Goal: Task Accomplishment & Management: Manage account settings

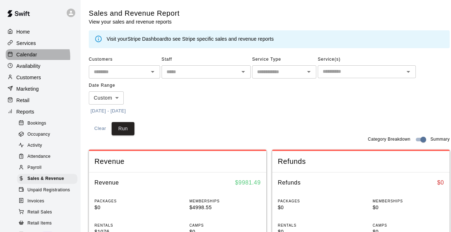
click at [35, 57] on p "Calendar" at bounding box center [26, 54] width 21 height 7
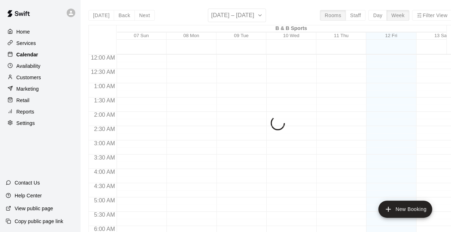
scroll to position [464, 0]
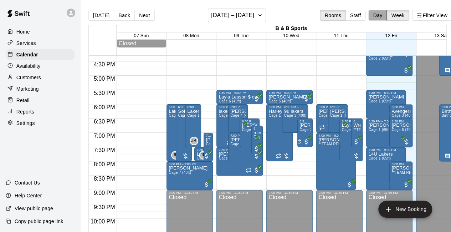
click at [381, 17] on button "Day" at bounding box center [377, 15] width 19 height 11
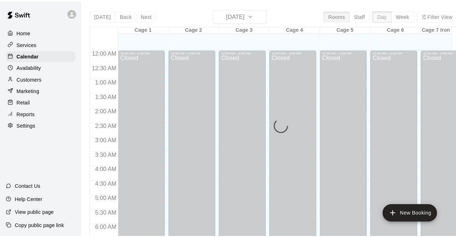
scroll to position [491, 0]
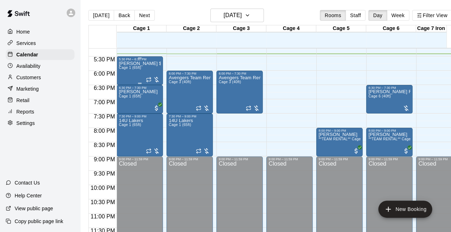
click at [140, 71] on div "[PERSON_NAME] $20 due Cage 1 (65ft)" at bounding box center [140, 177] width 42 height 232
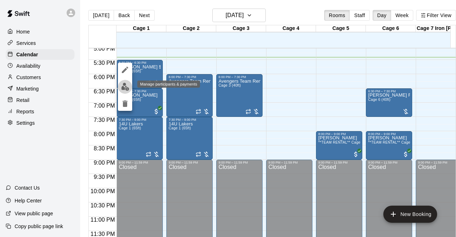
click at [125, 85] on img "edit" at bounding box center [125, 87] width 8 height 8
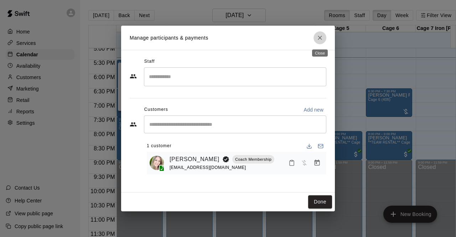
click at [320, 37] on icon "Close" at bounding box center [319, 37] width 7 height 7
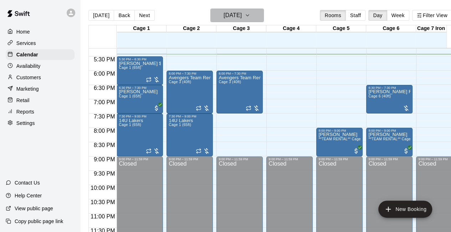
click at [249, 16] on icon "button" at bounding box center [247, 15] width 3 height 1
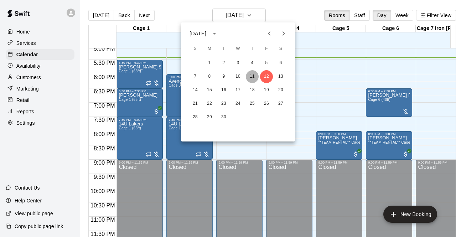
click at [251, 76] on button "11" at bounding box center [252, 76] width 13 height 13
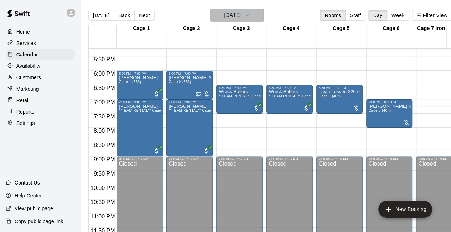
click at [249, 15] on icon "button" at bounding box center [247, 15] width 3 height 1
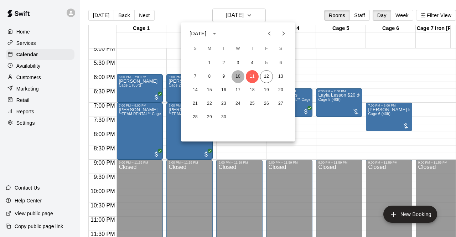
click at [238, 76] on button "10" at bounding box center [238, 76] width 13 height 13
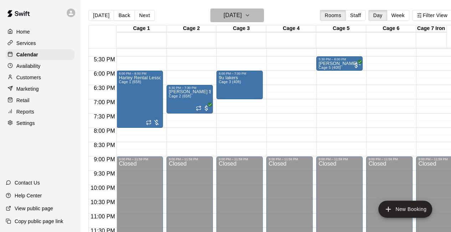
click at [249, 16] on icon "button" at bounding box center [247, 15] width 3 height 1
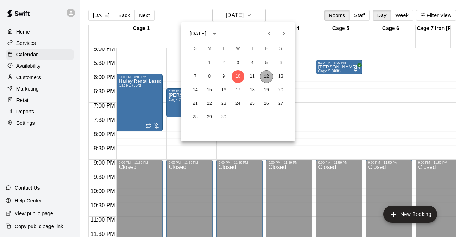
click at [266, 78] on button "12" at bounding box center [266, 76] width 13 height 13
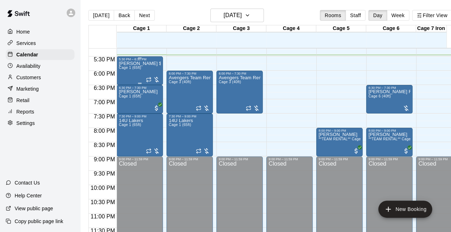
click at [142, 63] on p "[PERSON_NAME] $20 due" at bounding box center [140, 63] width 42 height 0
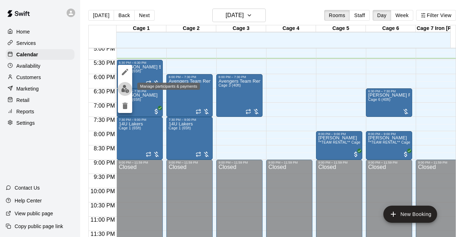
click at [124, 89] on img "edit" at bounding box center [125, 89] width 8 height 8
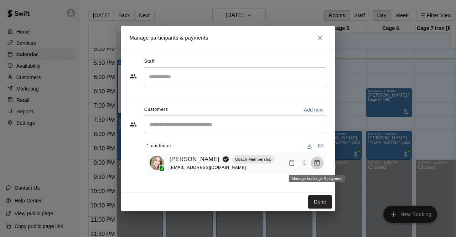
click at [317, 164] on icon "Manage bookings & payment" at bounding box center [316, 162] width 7 height 7
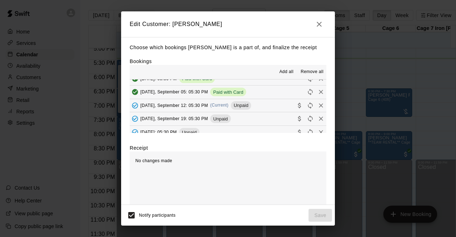
scroll to position [26, 0]
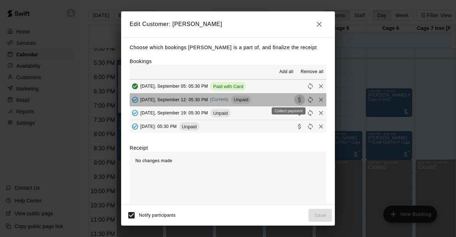
click at [296, 99] on icon "Collect payment" at bounding box center [299, 99] width 7 height 7
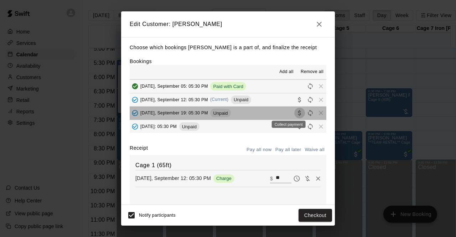
click at [296, 113] on icon "Collect payment" at bounding box center [299, 112] width 7 height 7
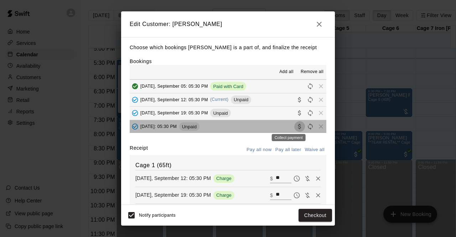
click at [298, 126] on icon "Collect payment" at bounding box center [299, 126] width 3 height 5
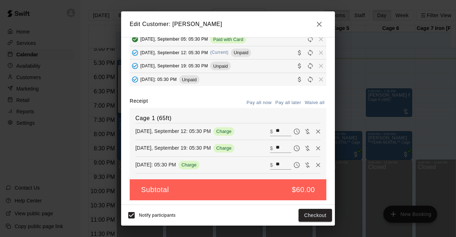
scroll to position [48, 0]
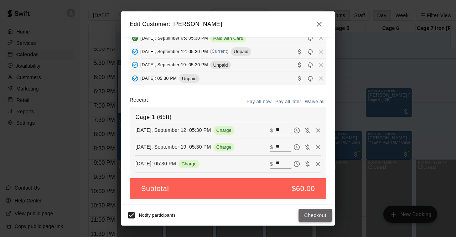
click at [310, 216] on button "Checkout" at bounding box center [315, 215] width 33 height 13
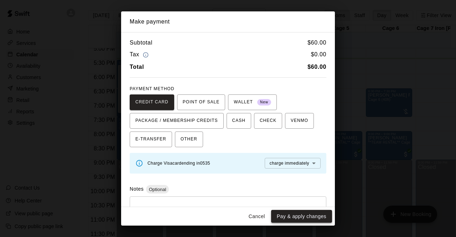
click at [297, 216] on button "Pay & apply changes" at bounding box center [301, 216] width 61 height 13
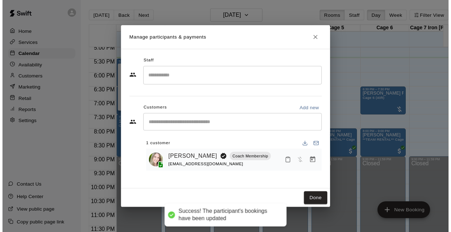
scroll to position [24, 0]
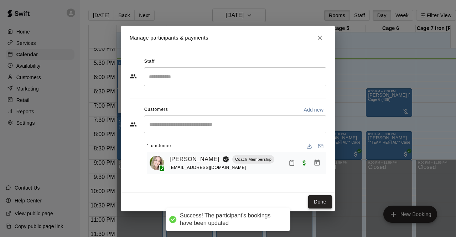
click at [320, 202] on button "Done" at bounding box center [320, 201] width 24 height 13
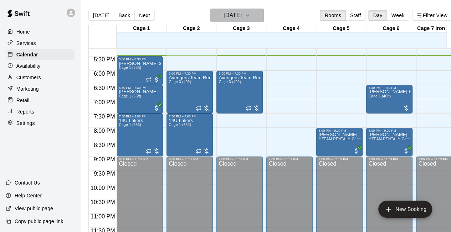
click at [250, 15] on icon "button" at bounding box center [247, 15] width 6 height 9
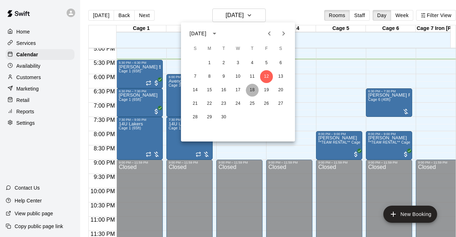
click at [252, 90] on button "18" at bounding box center [252, 90] width 13 height 13
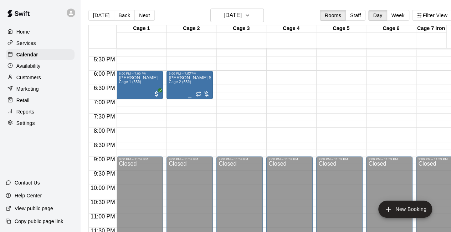
click at [190, 87] on div "[PERSON_NAME] $20 due Cage 2 (65ft)" at bounding box center [189, 191] width 42 height 232
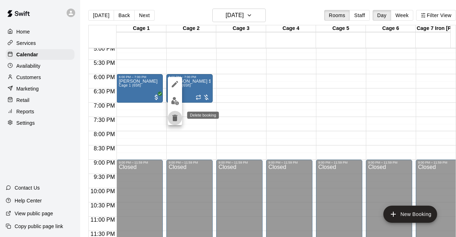
click at [175, 118] on icon "delete" at bounding box center [174, 118] width 5 height 6
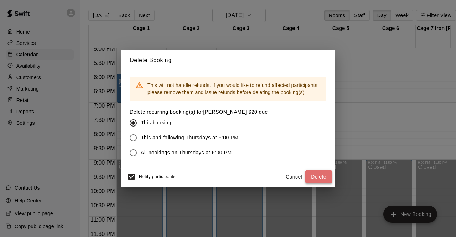
click at [318, 178] on button "Delete" at bounding box center [318, 176] width 27 height 13
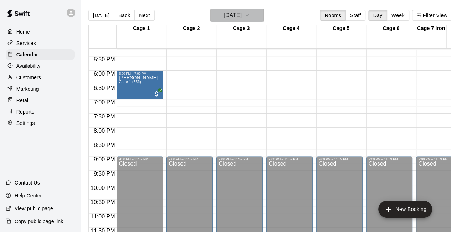
click at [250, 16] on icon "button" at bounding box center [247, 15] width 6 height 9
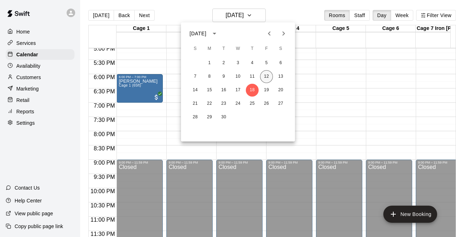
click at [266, 77] on button "12" at bounding box center [266, 76] width 13 height 13
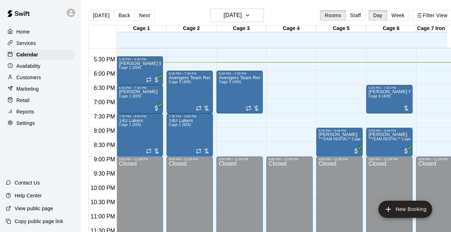
click at [42, 82] on div "Customers" at bounding box center [40, 77] width 69 height 11
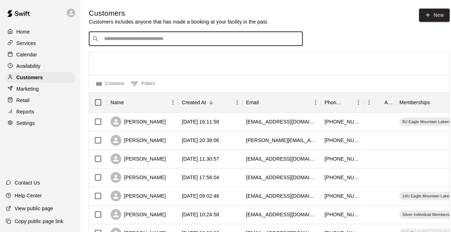
click at [118, 40] on input "Search customers by name or email" at bounding box center [200, 38] width 197 height 7
type input "*****"
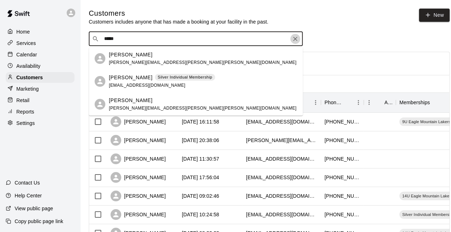
click at [295, 39] on icon "Clear" at bounding box center [294, 38] width 7 height 7
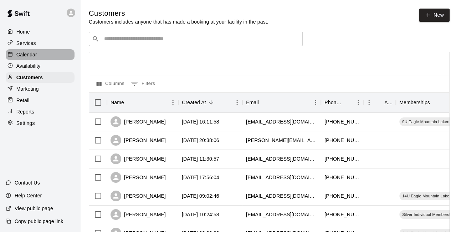
click at [43, 58] on div "Calendar" at bounding box center [40, 54] width 69 height 11
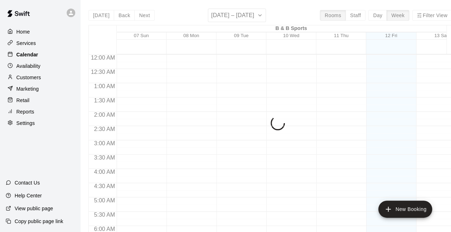
scroll to position [464, 0]
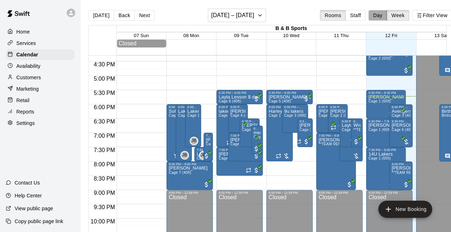
click at [384, 17] on button "Day" at bounding box center [377, 15] width 19 height 11
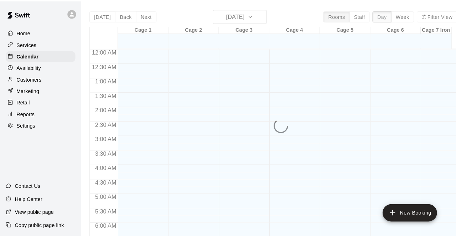
scroll to position [492, 0]
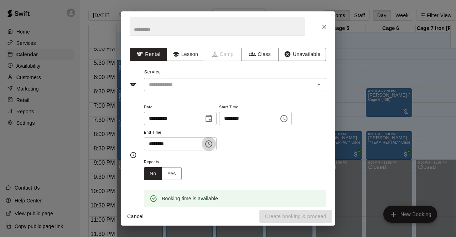
click at [211, 144] on icon "Choose time, selected time is 7:00 PM" at bounding box center [209, 143] width 2 height 3
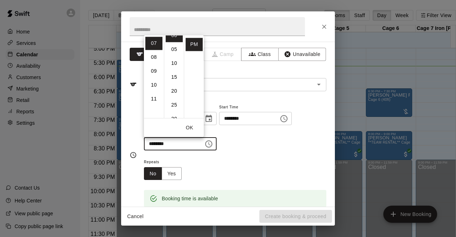
scroll to position [14, 0]
click at [174, 111] on li "30" at bounding box center [174, 112] width 17 height 13
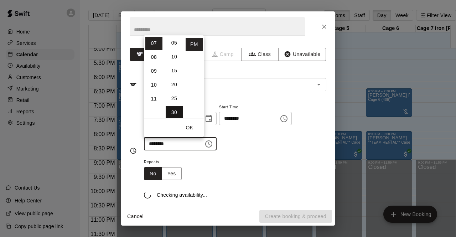
type input "********"
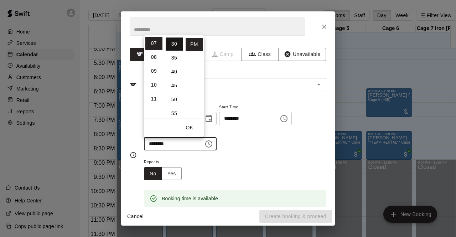
scroll to position [83, 0]
click at [192, 129] on button "OK" at bounding box center [189, 127] width 23 height 13
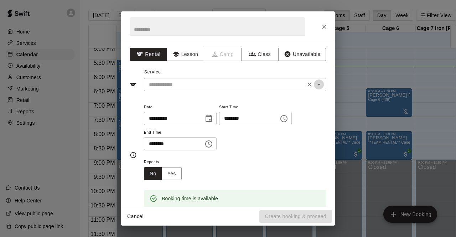
click at [317, 84] on icon "Open" at bounding box center [319, 85] width 4 height 2
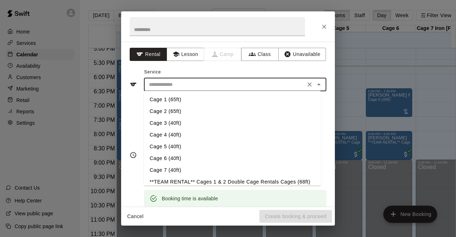
click at [180, 136] on li "Cage 4 (40ft)" at bounding box center [232, 135] width 177 height 12
type input "**********"
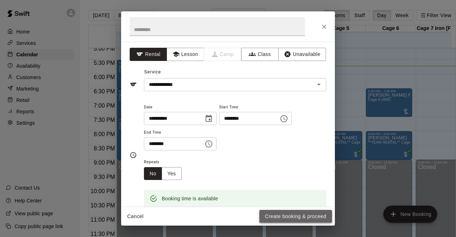
click at [281, 216] on button "Create booking & proceed" at bounding box center [295, 216] width 73 height 13
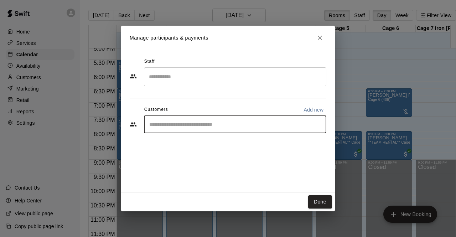
click at [160, 123] on input "Start typing to search customers..." at bounding box center [235, 124] width 176 height 7
type input "*****"
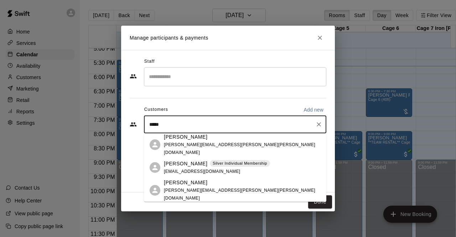
click at [192, 163] on p "[PERSON_NAME]" at bounding box center [185, 163] width 43 height 7
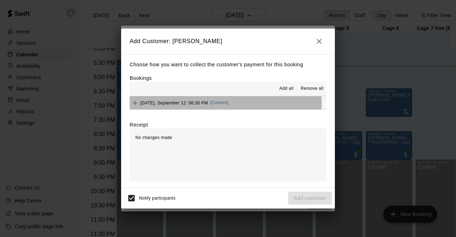
click at [191, 104] on span "[DATE], September 12: 06:30 PM" at bounding box center [174, 102] width 68 height 5
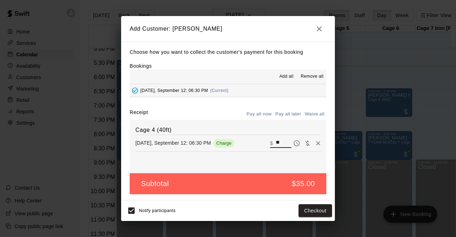
click at [276, 142] on input "**" at bounding box center [284, 143] width 16 height 9
type input "*"
click at [308, 208] on button "Add customer" at bounding box center [310, 210] width 44 height 13
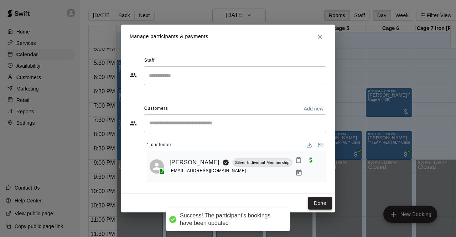
click at [320, 203] on button "Done" at bounding box center [320, 203] width 24 height 13
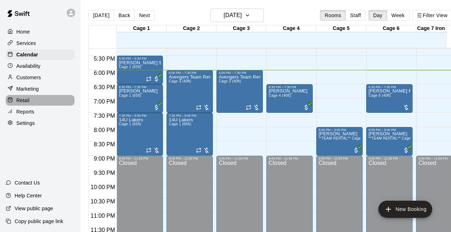
click at [35, 105] on div "Retail" at bounding box center [40, 100] width 69 height 11
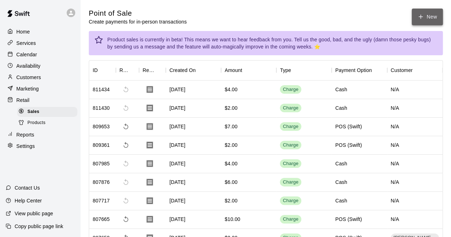
click at [425, 17] on button "New" at bounding box center [426, 17] width 31 height 17
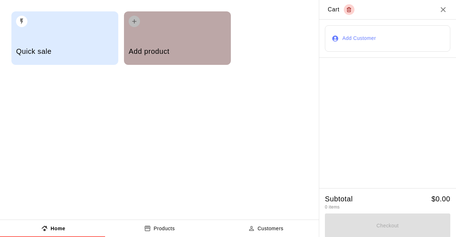
click at [165, 42] on div "Add product" at bounding box center [177, 52] width 97 height 25
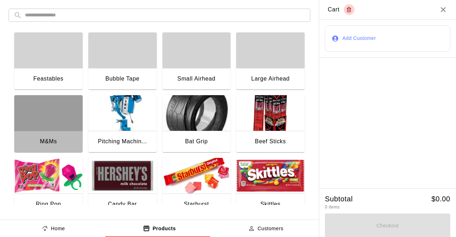
click at [38, 114] on div "button" at bounding box center [48, 113] width 68 height 36
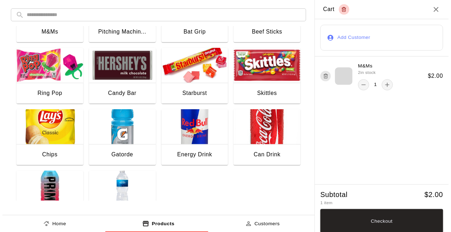
scroll to position [114, 0]
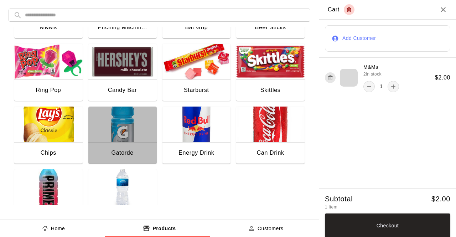
click at [121, 132] on img "button" at bounding box center [122, 125] width 68 height 36
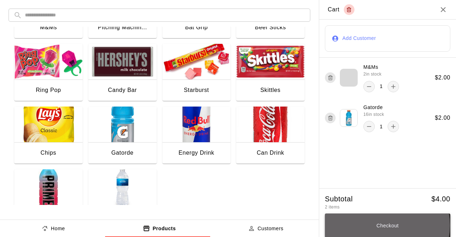
click at [377, 226] on button "Checkout" at bounding box center [387, 225] width 125 height 24
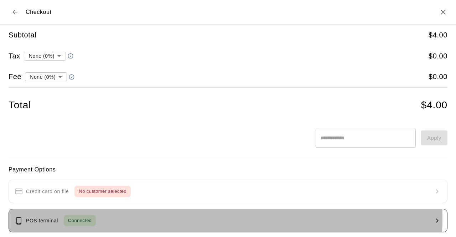
click at [167, 217] on button "POS terminal Connected" at bounding box center [228, 221] width 439 height 24
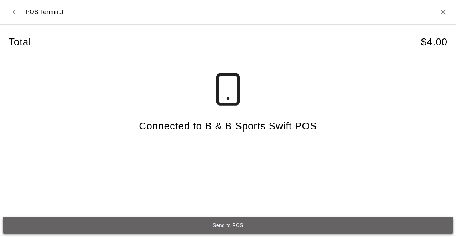
click at [233, 223] on button "Send to POS" at bounding box center [228, 225] width 450 height 17
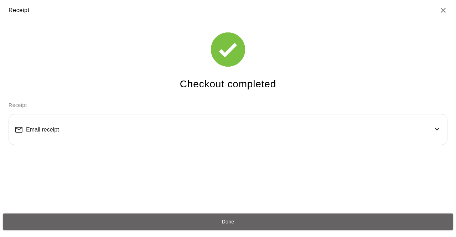
click at [233, 223] on button "Done" at bounding box center [228, 221] width 450 height 17
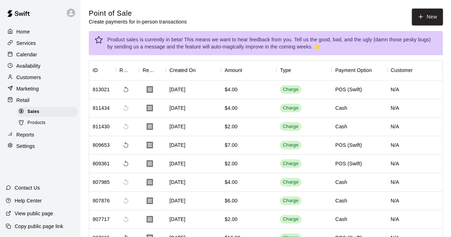
click at [41, 56] on div "Calendar" at bounding box center [40, 54] width 69 height 11
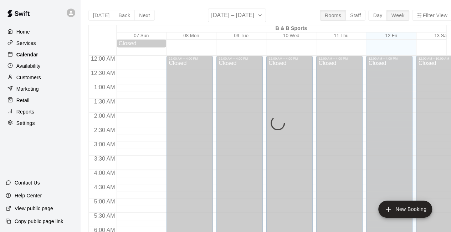
scroll to position [464, 0]
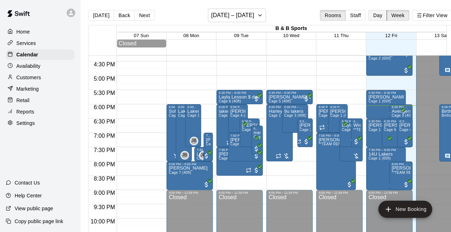
click at [382, 14] on button "Day" at bounding box center [377, 15] width 19 height 11
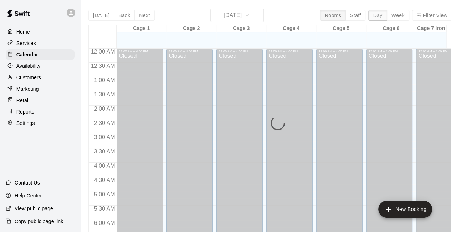
scroll to position [494, 0]
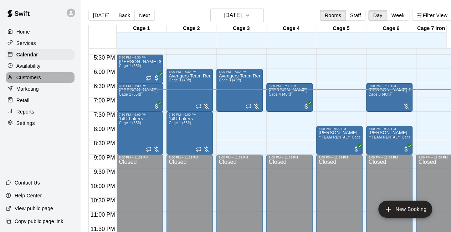
click at [35, 77] on p "Customers" at bounding box center [28, 77] width 25 height 7
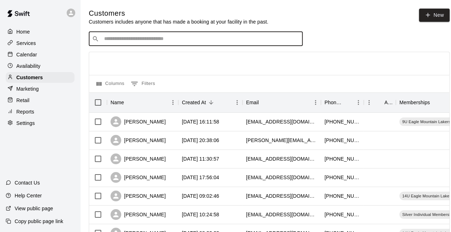
click at [127, 40] on input "Search customers by name or email" at bounding box center [200, 38] width 197 height 7
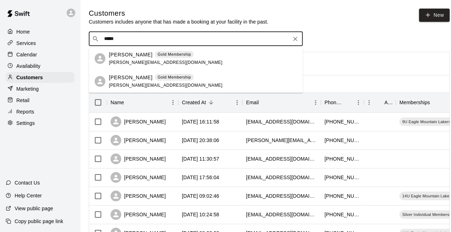
type input "*****"
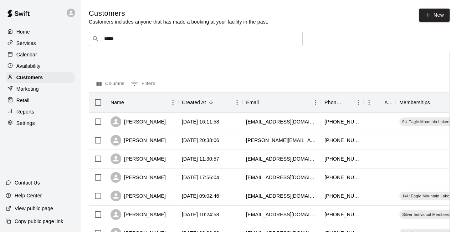
click at [338, 33] on div "​ ***** ​" at bounding box center [269, 39] width 360 height 14
click at [49, 56] on div "Calendar" at bounding box center [40, 54] width 69 height 11
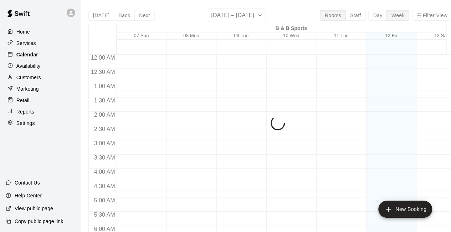
scroll to position [464, 0]
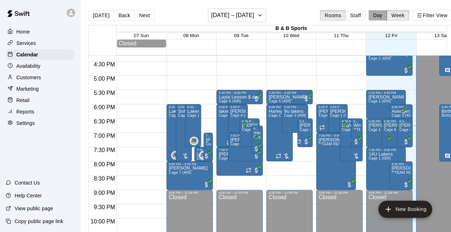
click at [381, 14] on button "Day" at bounding box center [377, 15] width 19 height 11
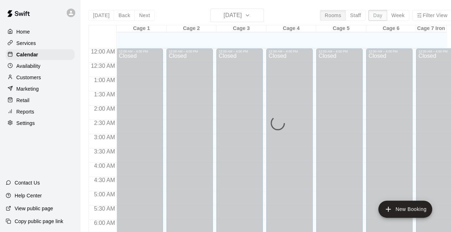
scroll to position [494, 0]
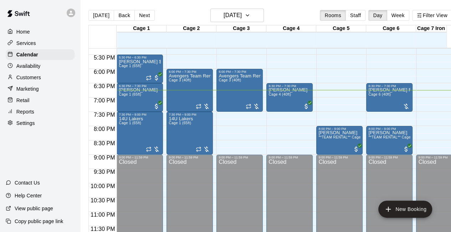
click at [45, 82] on div "Customers" at bounding box center [40, 77] width 69 height 11
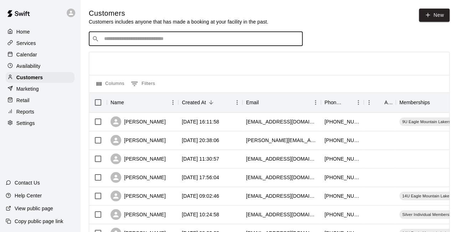
click at [119, 42] on input "Search customers by name or email" at bounding box center [200, 38] width 197 height 7
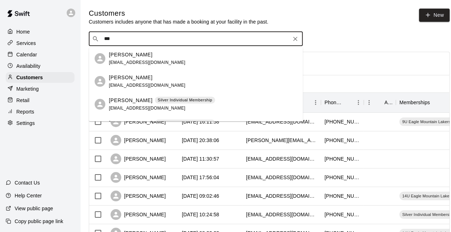
type input "****"
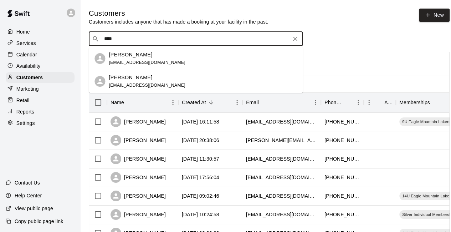
click at [135, 79] on div "[PERSON_NAME]" at bounding box center [147, 77] width 77 height 7
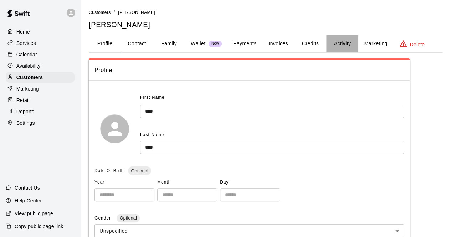
click at [344, 42] on button "Activity" at bounding box center [342, 43] width 32 height 17
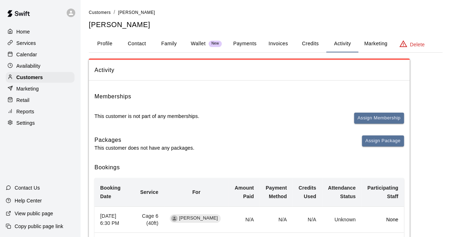
click at [33, 54] on p "Calendar" at bounding box center [26, 54] width 21 height 7
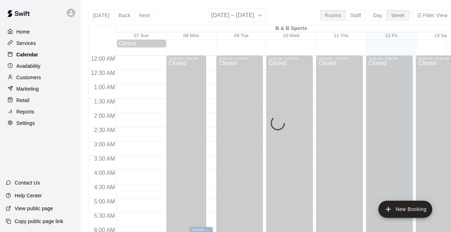
scroll to position [464, 0]
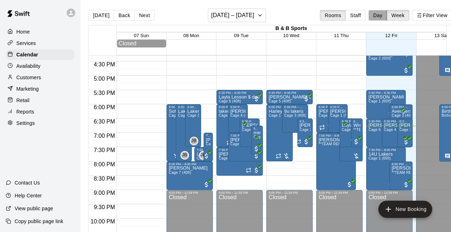
click at [385, 15] on button "Day" at bounding box center [377, 15] width 19 height 11
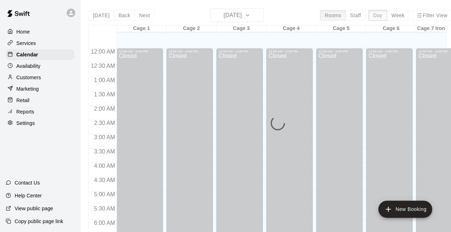
scroll to position [494, 0]
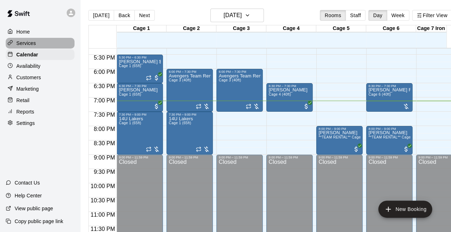
click at [45, 44] on div "Services" at bounding box center [40, 43] width 69 height 11
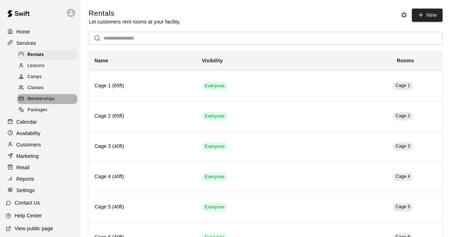
click at [55, 104] on div "Memberships" at bounding box center [47, 99] width 60 height 10
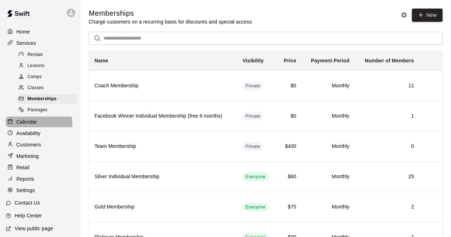
click at [38, 127] on div "Calendar" at bounding box center [40, 121] width 69 height 11
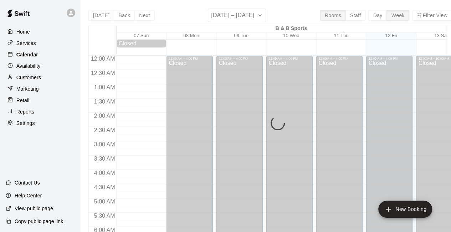
scroll to position [464, 0]
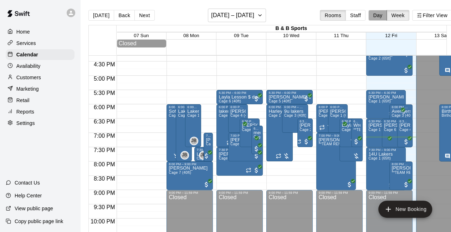
click at [384, 15] on button "Day" at bounding box center [377, 15] width 19 height 11
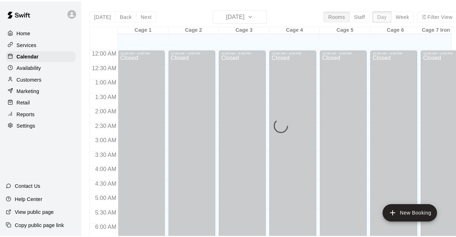
scroll to position [494, 0]
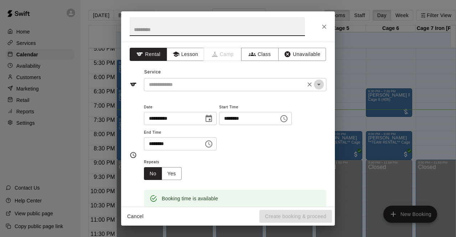
click at [317, 84] on icon "Open" at bounding box center [319, 85] width 4 height 2
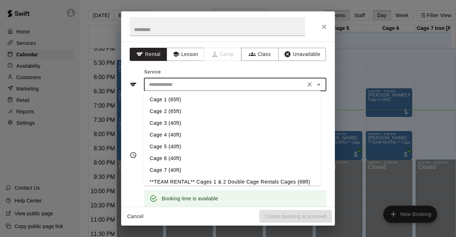
click at [186, 147] on li "Cage 5 (40ft)" at bounding box center [232, 147] width 177 height 12
type input "**********"
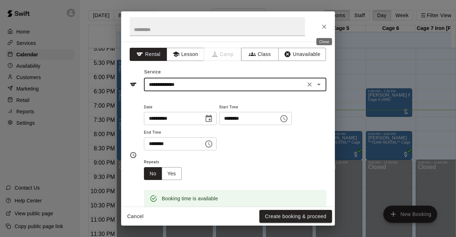
click at [324, 29] on icon "Close" at bounding box center [324, 26] width 7 height 7
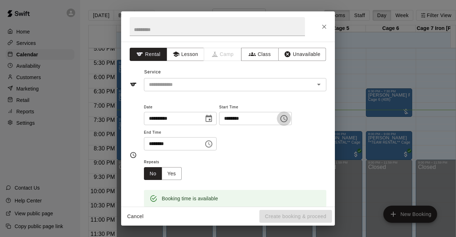
click at [288, 118] on icon "Choose time, selected time is 6:30 PM" at bounding box center [284, 118] width 9 height 9
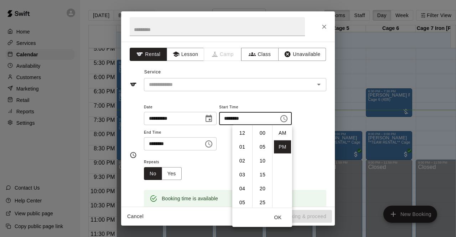
scroll to position [13, 0]
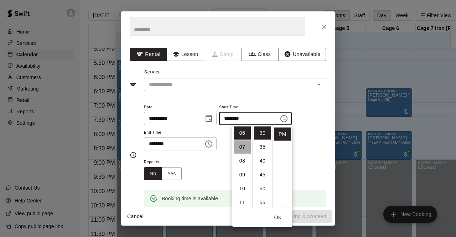
click at [243, 147] on li "07" at bounding box center [242, 146] width 17 height 13
click at [262, 134] on li "15" at bounding box center [262, 134] width 17 height 13
type input "********"
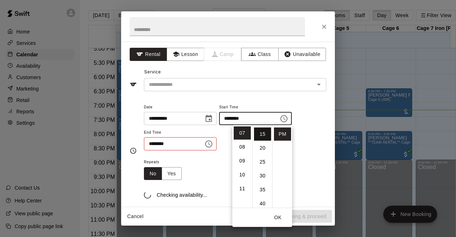
scroll to position [42, 0]
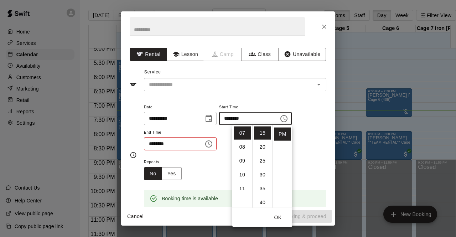
click at [213, 144] on icon "Choose time, selected time is 7:00 PM" at bounding box center [208, 144] width 9 height 9
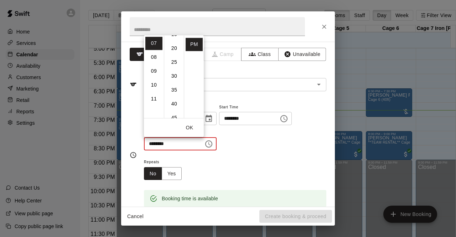
scroll to position [57, 0]
click at [175, 112] on li "45" at bounding box center [174, 111] width 17 height 13
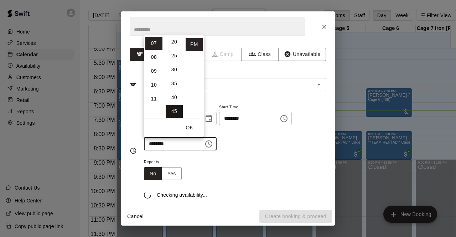
type input "********"
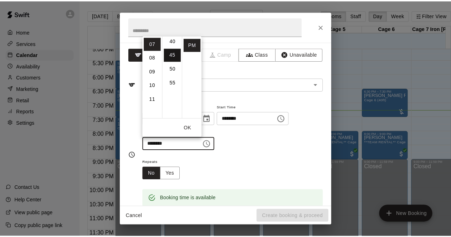
scroll to position [125, 0]
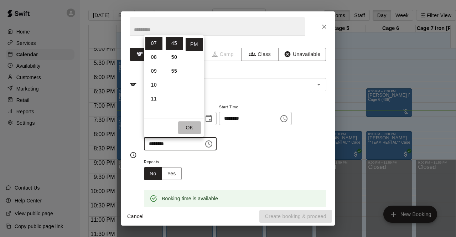
click at [191, 128] on button "OK" at bounding box center [189, 127] width 23 height 13
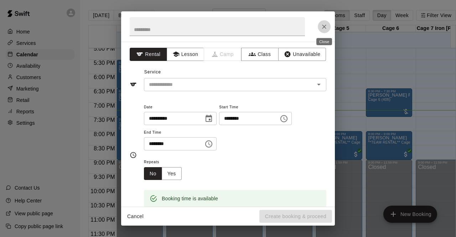
click at [325, 26] on icon "Close" at bounding box center [324, 27] width 4 height 4
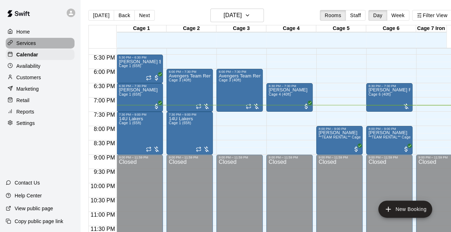
click at [35, 45] on p "Services" at bounding box center [26, 43] width 20 height 7
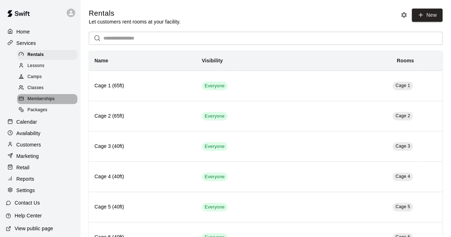
click at [48, 102] on span "Memberships" at bounding box center [40, 98] width 27 height 7
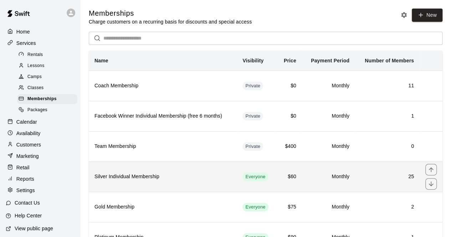
click at [186, 173] on h6 "Silver Individual Membership" at bounding box center [162, 177] width 136 height 8
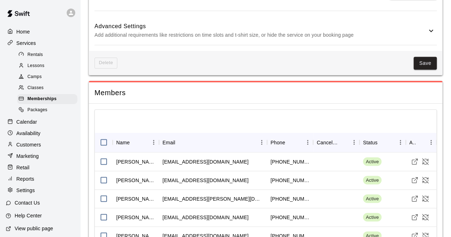
scroll to position [588, 0]
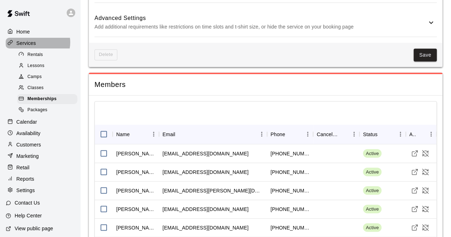
click at [37, 43] on div "Services" at bounding box center [40, 43] width 69 height 11
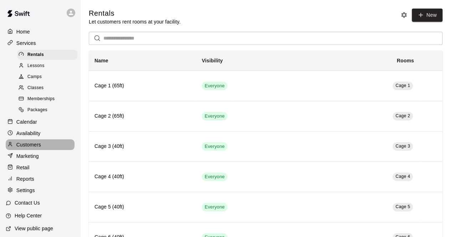
click at [47, 150] on div "Customers" at bounding box center [40, 144] width 69 height 11
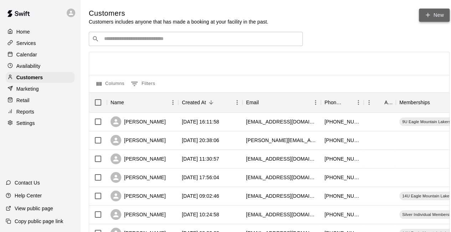
click at [431, 16] on icon at bounding box center [427, 15] width 6 height 6
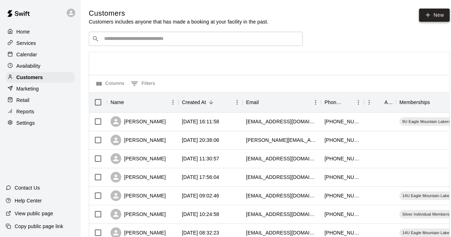
select select "**"
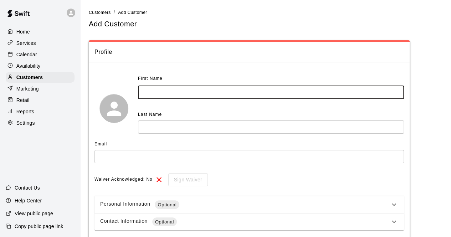
click at [151, 93] on input "text" at bounding box center [271, 92] width 266 height 13
type input "*****"
click at [169, 129] on input "text" at bounding box center [271, 126] width 266 height 13
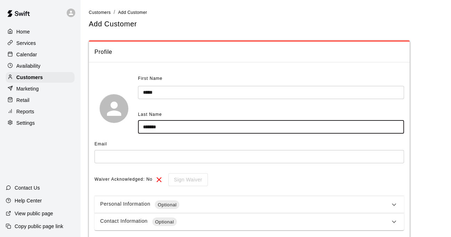
type input "*******"
click at [171, 165] on div "Email ​" at bounding box center [248, 154] width 309 height 30
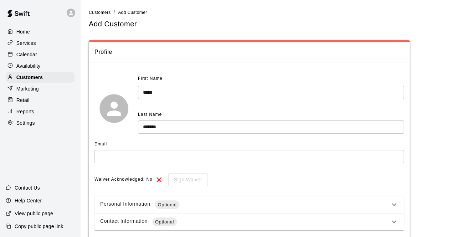
click at [172, 162] on input "text" at bounding box center [248, 156] width 309 height 13
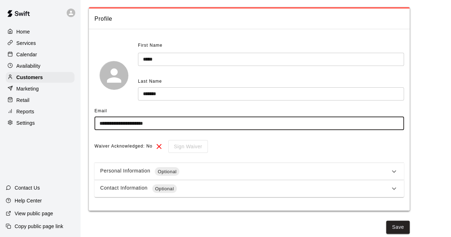
scroll to position [35, 0]
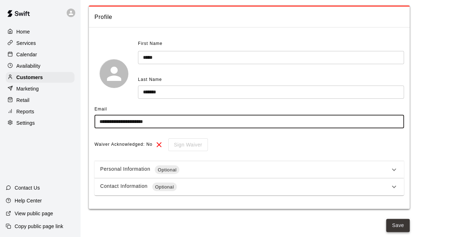
type input "**********"
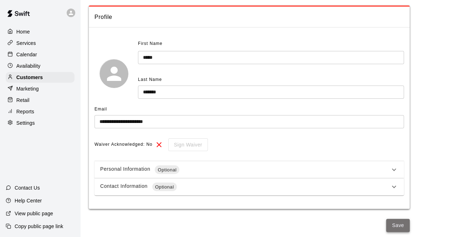
click at [396, 222] on button "Save" at bounding box center [398, 225] width 24 height 13
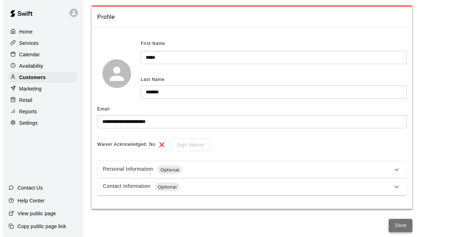
scroll to position [0, 0]
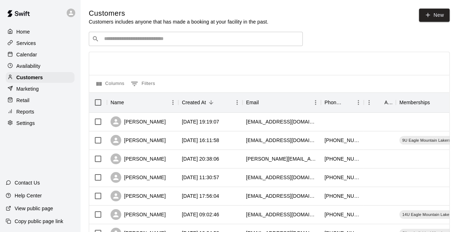
click at [109, 45] on div "​ ​" at bounding box center [196, 39] width 214 height 14
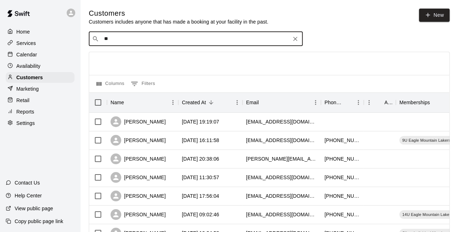
type input "***"
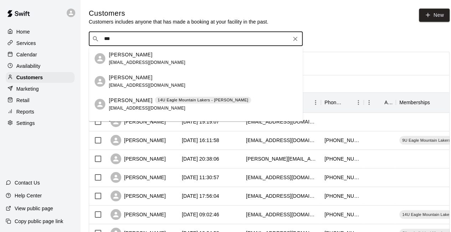
click at [134, 56] on p "[PERSON_NAME]" at bounding box center [130, 54] width 43 height 7
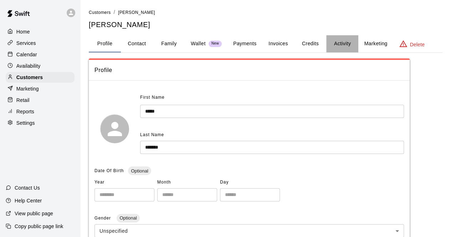
click at [343, 43] on button "Activity" at bounding box center [342, 43] width 32 height 17
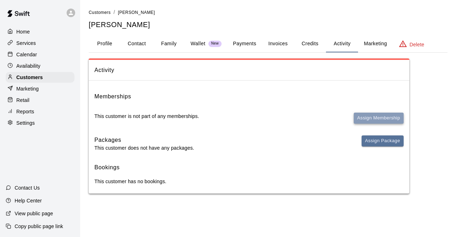
click at [375, 118] on button "Assign Membership" at bounding box center [379, 118] width 50 height 11
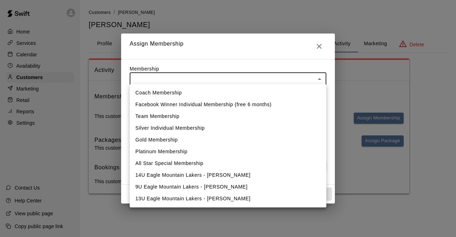
click at [318, 79] on body "Home Services Calendar Availability Customers Marketing Retail Reports Settings…" at bounding box center [228, 104] width 456 height 208
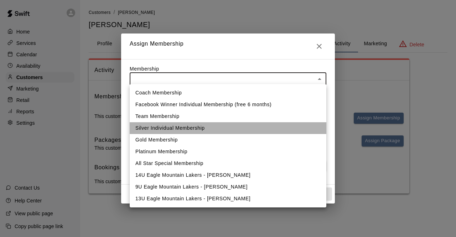
click at [215, 130] on li "Silver Individual Membership" at bounding box center [228, 128] width 197 height 12
type input "**********"
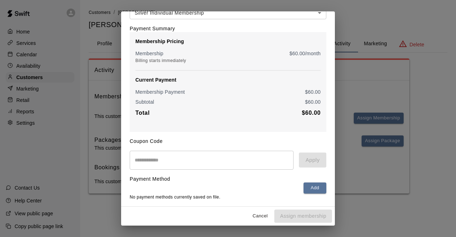
scroll to position [48, 0]
click at [308, 187] on button "Add" at bounding box center [314, 187] width 23 height 11
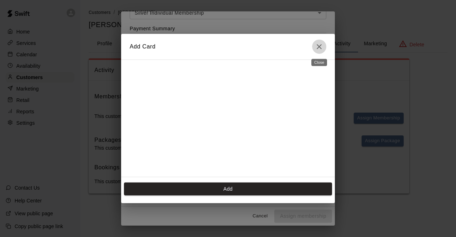
click at [318, 47] on icon "Close" at bounding box center [319, 46] width 9 height 9
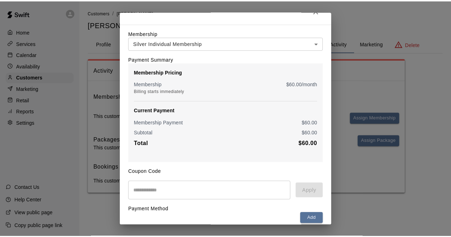
scroll to position [0, 0]
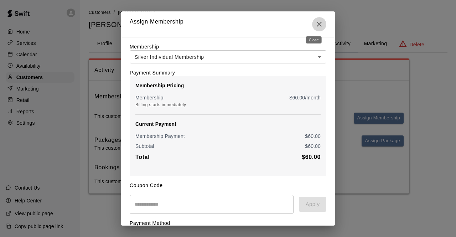
click at [315, 25] on icon "Close" at bounding box center [319, 24] width 9 height 9
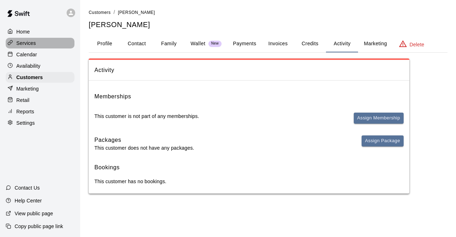
click at [48, 43] on div "Services" at bounding box center [40, 43] width 69 height 11
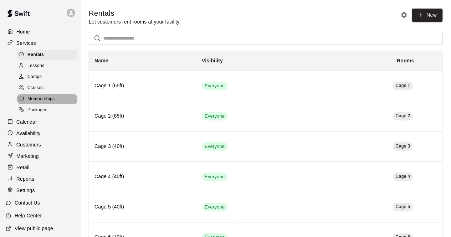
click at [48, 103] on span "Memberships" at bounding box center [40, 98] width 27 height 7
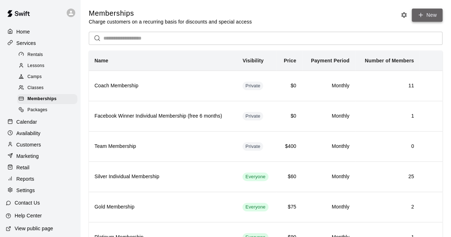
click at [424, 13] on link "New" at bounding box center [426, 15] width 31 height 13
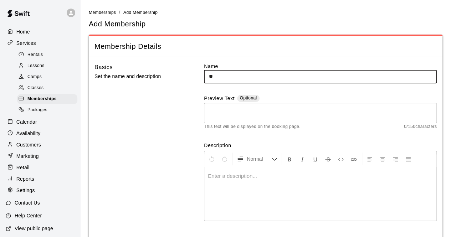
type input "*"
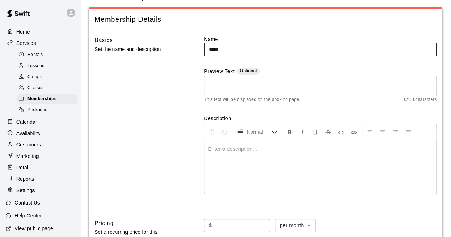
scroll to position [19, 0]
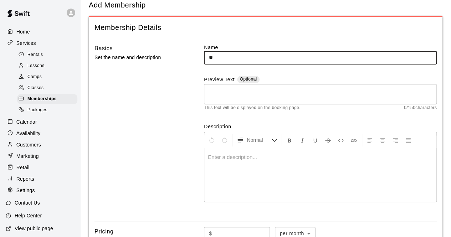
type input "*"
type input "*****"
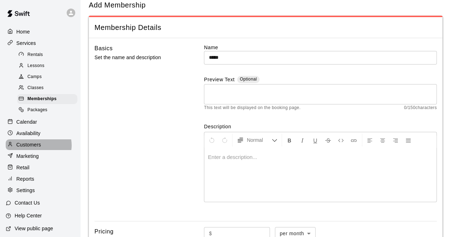
click at [38, 148] on p "Customers" at bounding box center [28, 144] width 25 height 7
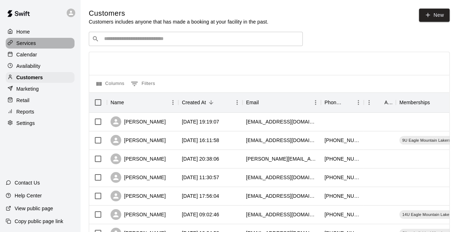
click at [42, 44] on div "Services" at bounding box center [40, 43] width 69 height 11
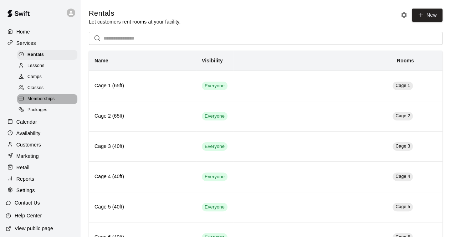
click at [54, 104] on div "Memberships" at bounding box center [47, 99] width 60 height 10
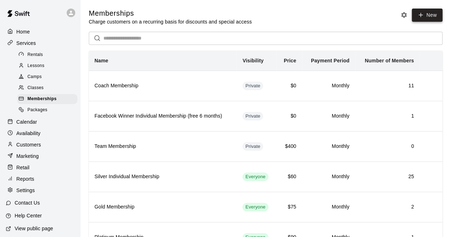
click at [426, 16] on link "New" at bounding box center [426, 15] width 31 height 13
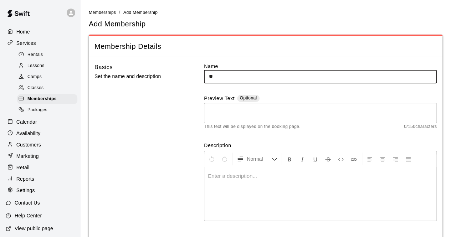
type input "*"
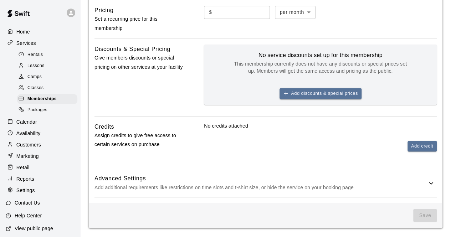
scroll to position [244, 0]
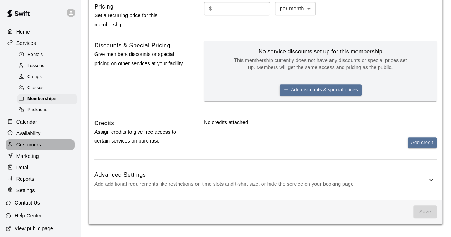
click at [40, 148] on p "Customers" at bounding box center [28, 144] width 25 height 7
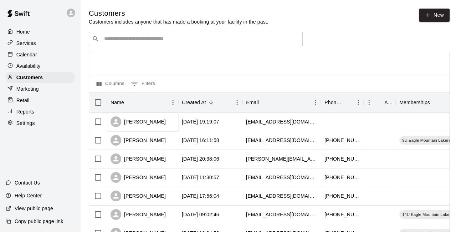
click at [142, 121] on div "[PERSON_NAME]" at bounding box center [137, 121] width 55 height 11
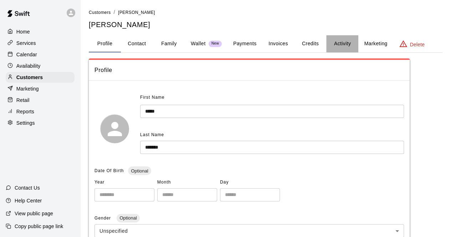
click at [340, 43] on button "Activity" at bounding box center [342, 43] width 32 height 17
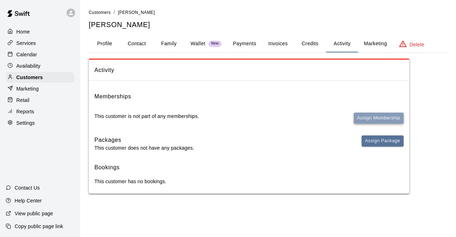
click at [369, 116] on button "Assign Membership" at bounding box center [379, 118] width 50 height 11
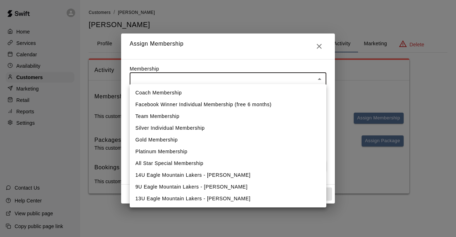
click at [318, 77] on body "Home Services Calendar Availability Customers Marketing Retail Reports Settings…" at bounding box center [228, 104] width 456 height 208
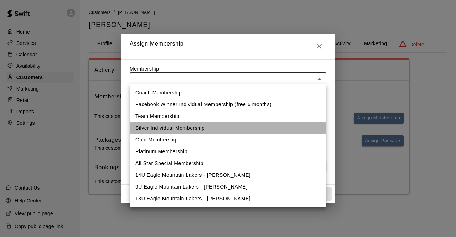
click at [209, 129] on li "Silver Individual Membership" at bounding box center [228, 128] width 197 height 12
type input "**********"
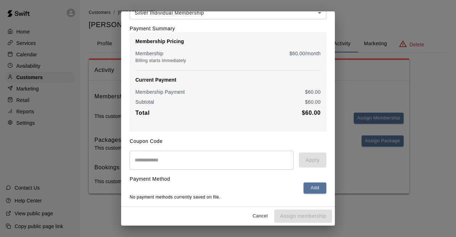
scroll to position [48, 0]
click at [310, 188] on button "Add" at bounding box center [314, 187] width 23 height 11
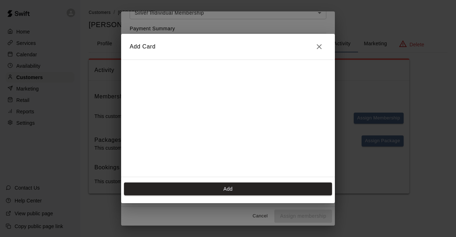
scroll to position [99, 0]
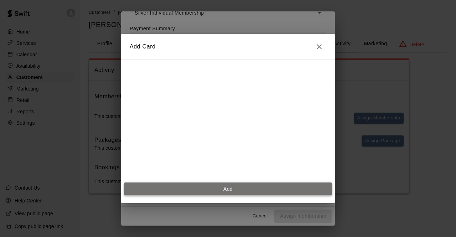
click at [234, 187] on button "Add" at bounding box center [228, 188] width 208 height 13
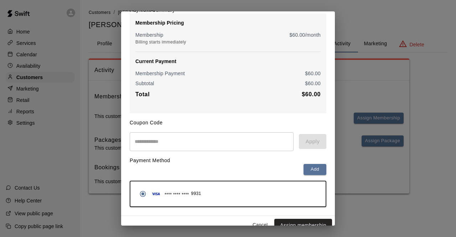
scroll to position [75, 0]
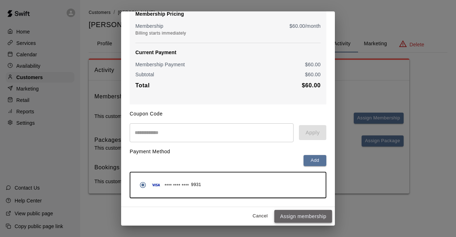
click at [300, 214] on button "Assign membership" at bounding box center [303, 216] width 58 height 13
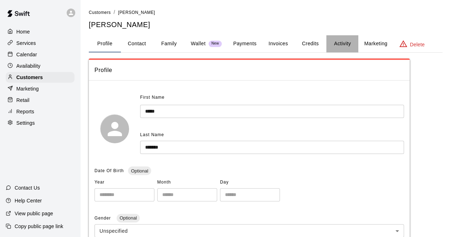
click at [342, 44] on button "Activity" at bounding box center [342, 43] width 32 height 17
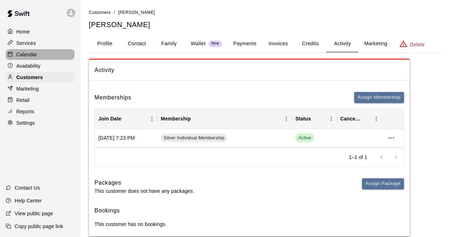
click at [41, 54] on div "Calendar" at bounding box center [40, 54] width 69 height 11
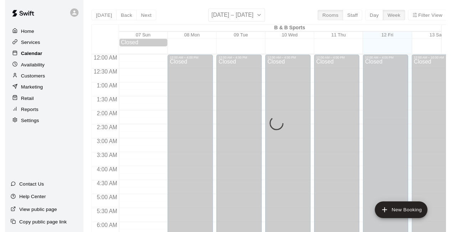
scroll to position [464, 0]
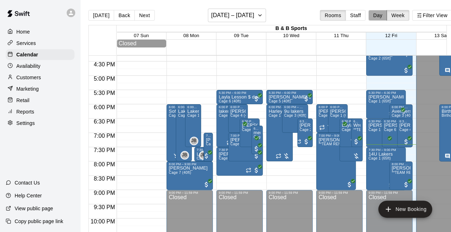
click at [383, 15] on button "Day" at bounding box center [377, 15] width 19 height 11
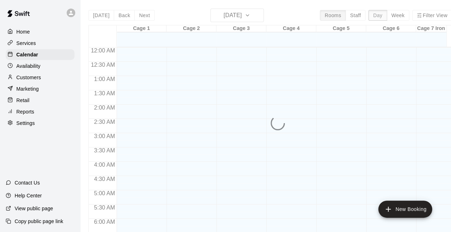
scroll to position [492, 0]
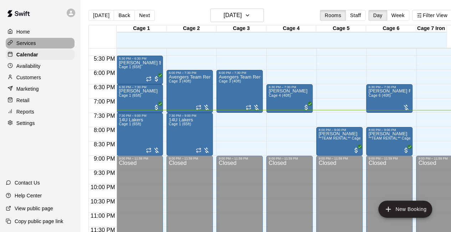
click at [39, 45] on div "Services" at bounding box center [40, 43] width 69 height 11
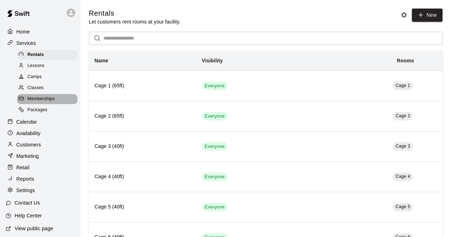
click at [55, 103] on div "Memberships" at bounding box center [47, 99] width 60 height 10
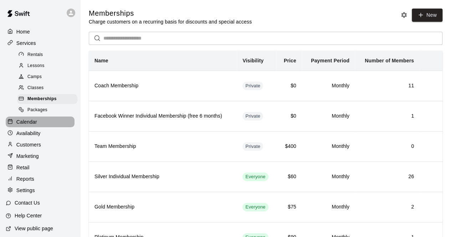
click at [41, 127] on div "Calendar" at bounding box center [40, 121] width 69 height 11
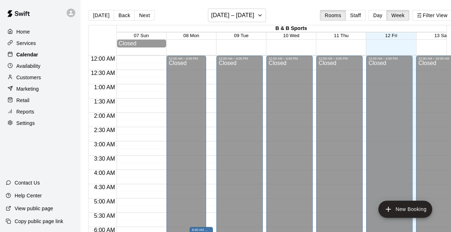
scroll to position [464, 0]
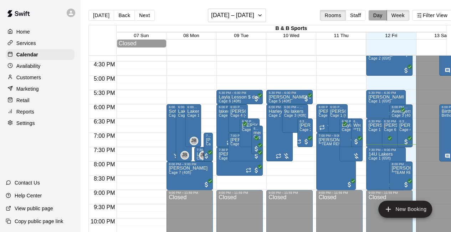
click at [381, 19] on button "Day" at bounding box center [377, 15] width 19 height 11
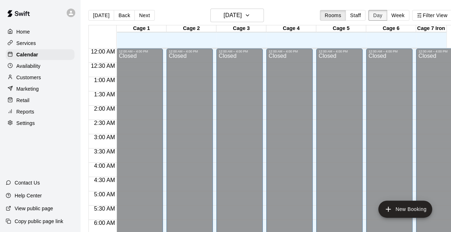
scroll to position [494, 0]
